Goal: Navigation & Orientation: Find specific page/section

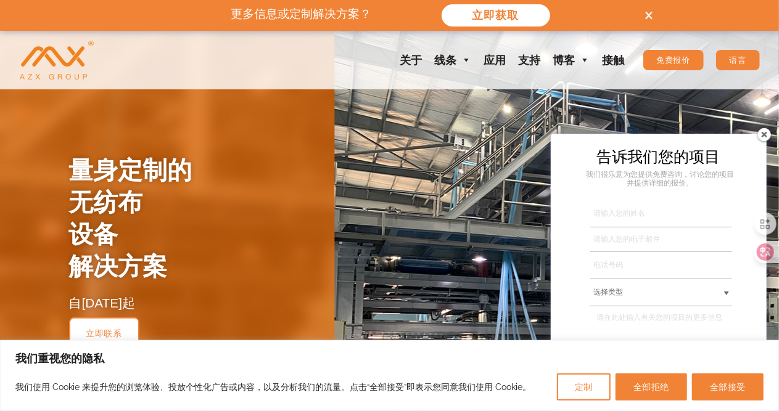
click at [735, 60] on font "语言" at bounding box center [738, 60] width 17 height 9
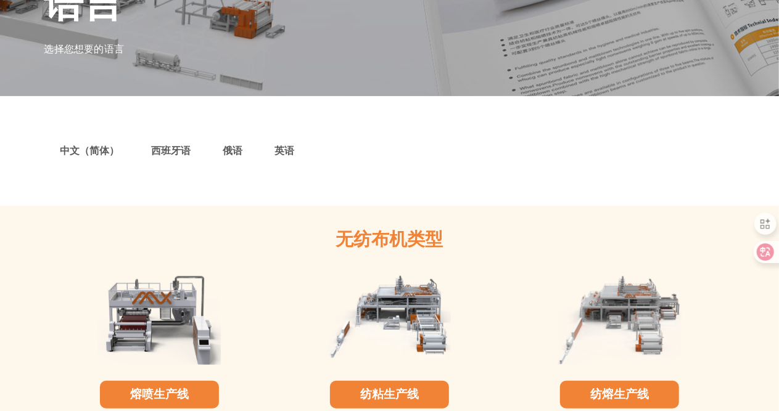
click at [90, 156] on font "中文（简体）" at bounding box center [89, 151] width 59 height 12
click at [85, 151] on font "中文（简体）" at bounding box center [89, 151] width 59 height 12
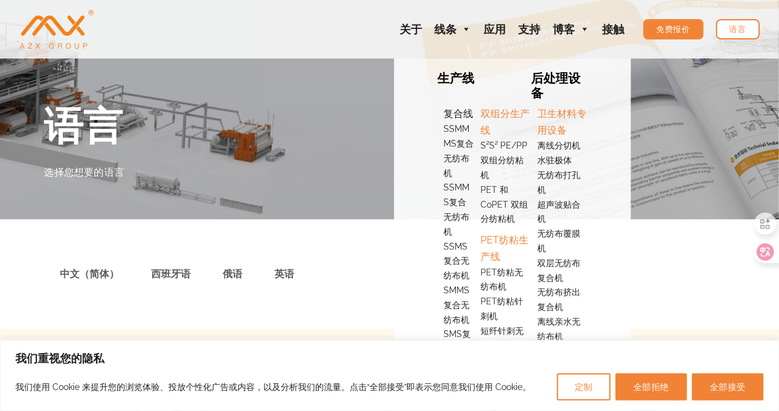
click at [458, 111] on font "复合线" at bounding box center [459, 114] width 30 height 12
click at [457, 133] on font "SSMMMS复合无纺布机" at bounding box center [459, 151] width 30 height 54
click at [456, 152] on link "SSMMMS复合无纺布机" at bounding box center [456, 151] width 38 height 59
click at [452, 189] on font "SSMMS复合无纺布机" at bounding box center [457, 210] width 26 height 54
click at [511, 233] on link "PET纺粘生产线" at bounding box center [503, 246] width 56 height 38
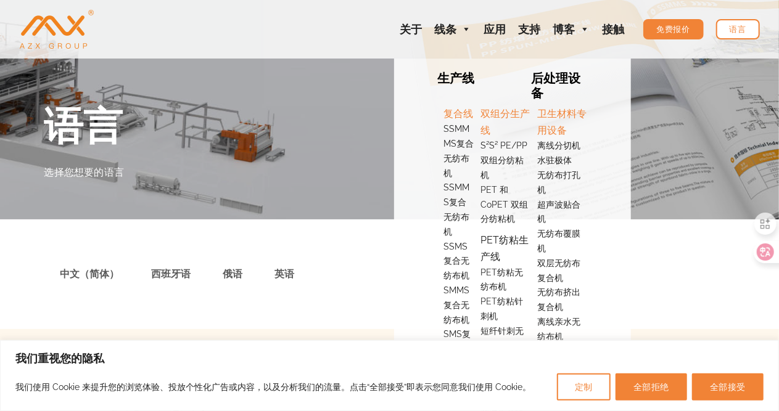
click at [511, 243] on font "PET纺粘生产线" at bounding box center [505, 248] width 48 height 28
